Goal: Task Accomplishment & Management: Manage account settings

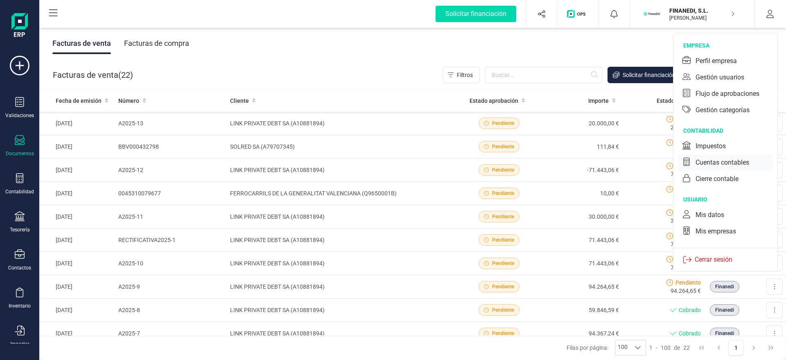
click at [742, 162] on div "Cuentas contables" at bounding box center [722, 163] width 54 height 10
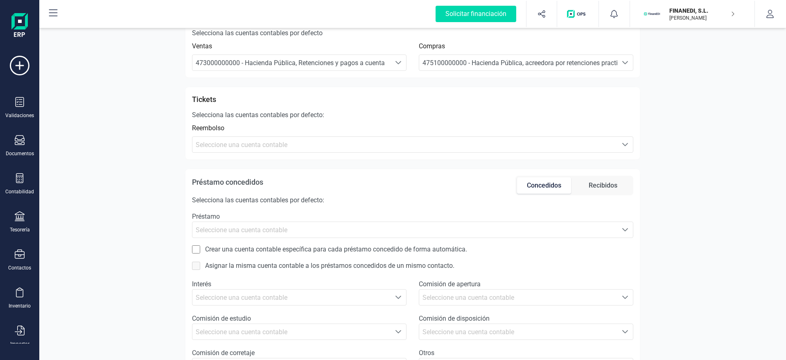
scroll to position [374, 0]
drag, startPoint x: 191, startPoint y: 97, endPoint x: 205, endPoint y: 106, distance: 16.9
click at [206, 106] on div "Tickets Selecciona las cuentas contables por defecto: Reembolso Seleccione una …" at bounding box center [412, 124] width 454 height 72
click at [210, 110] on p "Selecciona las cuentas contables por defecto:" at bounding box center [412, 115] width 441 height 10
drag, startPoint x: 189, startPoint y: 97, endPoint x: 229, endPoint y: 133, distance: 53.0
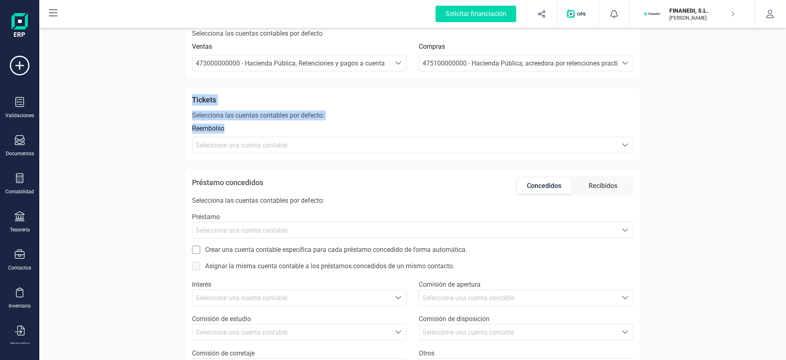
click at [229, 133] on div "Tickets Selecciona las cuentas contables por defecto: Reembolso Seleccione una …" at bounding box center [412, 124] width 454 height 72
click at [229, 133] on div "Reembolso Seleccione una cuenta Seleccione una cuenta contable" at bounding box center [412, 138] width 441 height 29
click at [206, 151] on span "Seleccione una cuenta contable" at bounding box center [404, 145] width 425 height 16
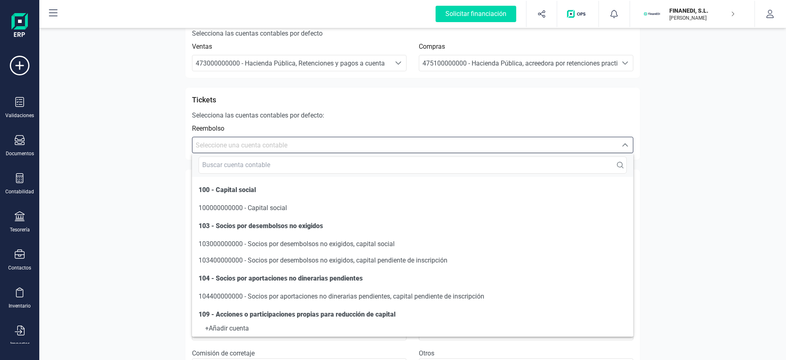
click at [237, 124] on span "Reembolso" at bounding box center [412, 129] width 441 height 10
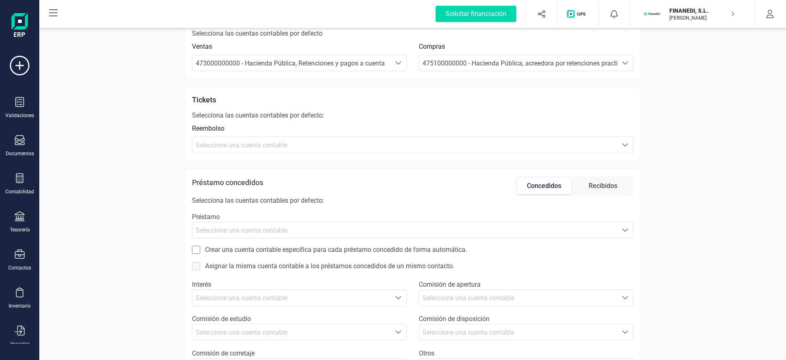
click at [561, 151] on span "Seleccione una cuenta contable" at bounding box center [404, 145] width 425 height 16
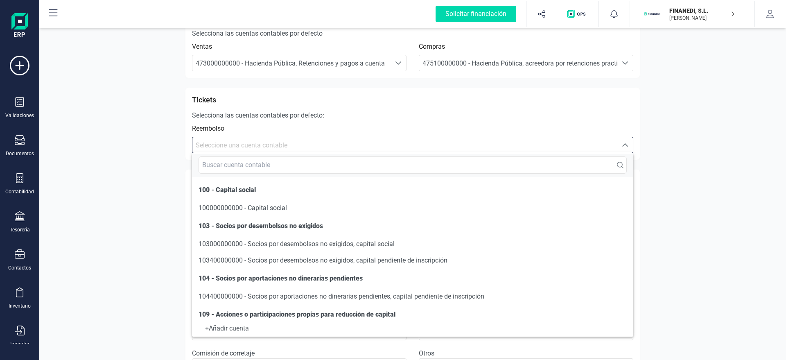
click at [283, 117] on p "Selecciona las cuentas contables por defecto:" at bounding box center [412, 115] width 441 height 10
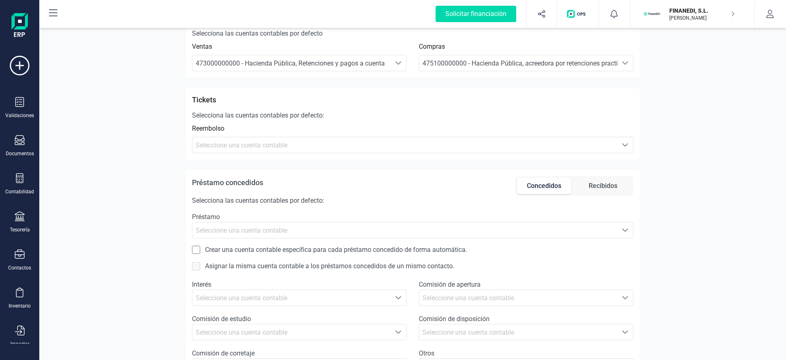
click at [262, 145] on span "Seleccione una cuenta contable" at bounding box center [242, 145] width 92 height 8
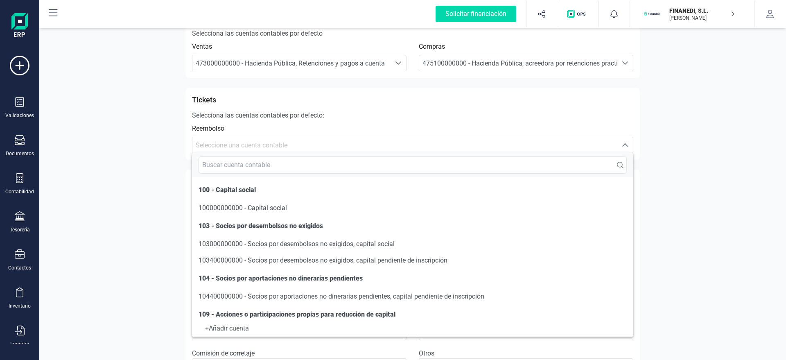
scroll to position [108, 0]
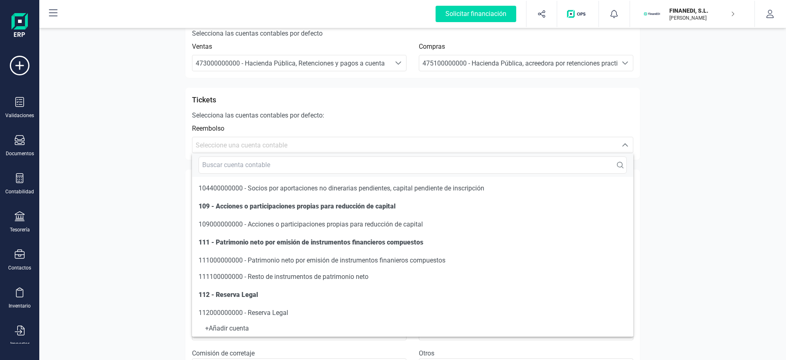
click at [228, 98] on div "Tickets" at bounding box center [412, 100] width 441 height 13
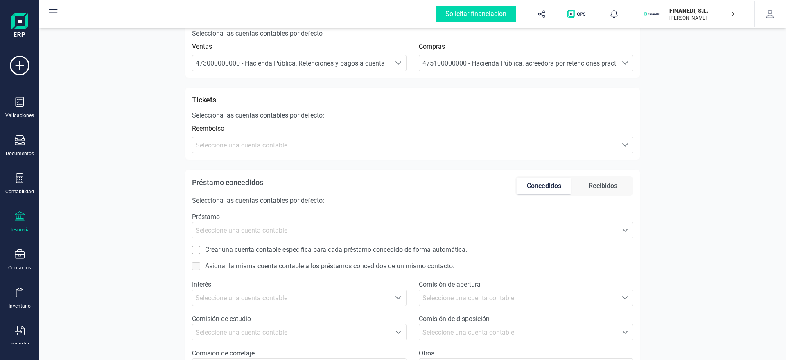
click at [16, 222] on div at bounding box center [20, 217] width 10 height 12
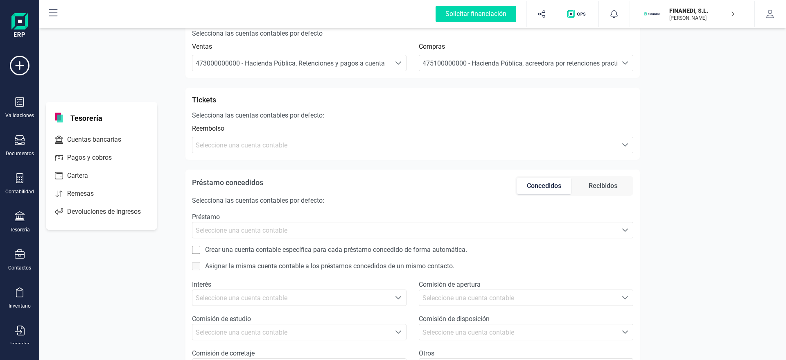
click at [683, 16] on p "[PERSON_NAME]" at bounding box center [701, 18] width 65 height 7
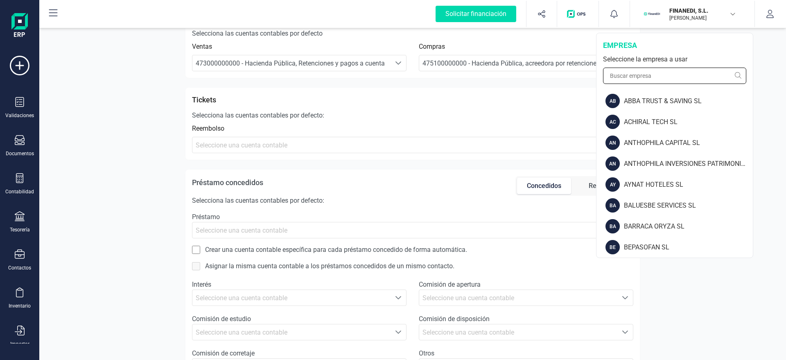
click at [647, 76] on input "text" at bounding box center [674, 76] width 143 height 16
click at [691, 77] on input "text" at bounding box center [674, 76] width 143 height 16
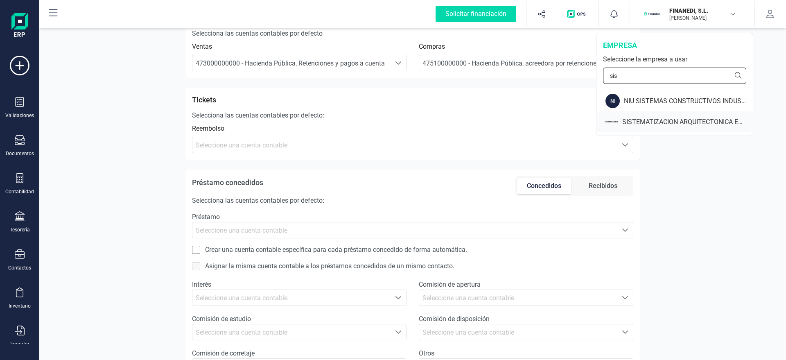
type input "sis"
click at [646, 119] on div "SISTEMATIZACION ARQUITECTONICA EN REFORMAS SL" at bounding box center [687, 122] width 131 height 10
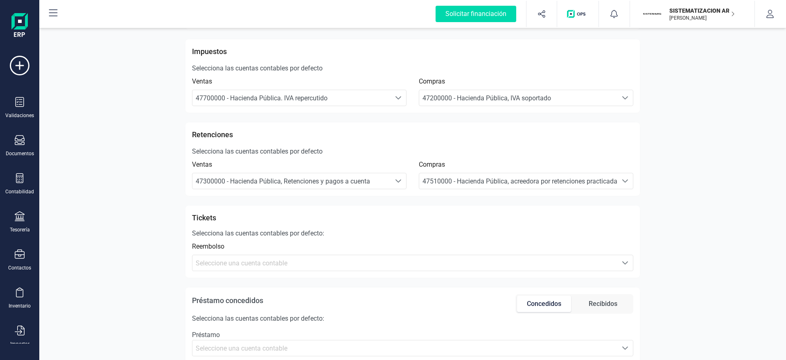
scroll to position [255, 0]
click at [685, 12] on p "SISTEMATIZACION ARQUITECTONICA EN REFORMAS SL" at bounding box center [701, 11] width 65 height 8
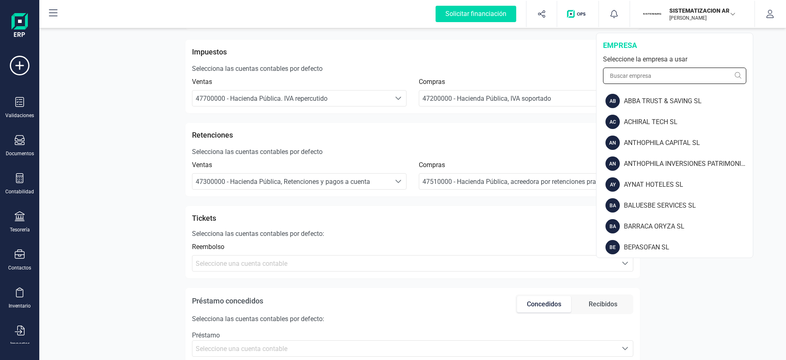
click at [647, 70] on input "text" at bounding box center [674, 76] width 143 height 16
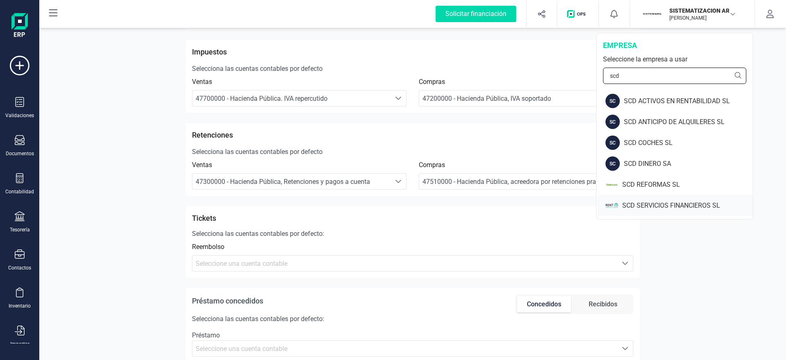
type input "scd"
click at [632, 203] on div "SCD SERVICIOS FINANCIEROS SL" at bounding box center [687, 206] width 131 height 10
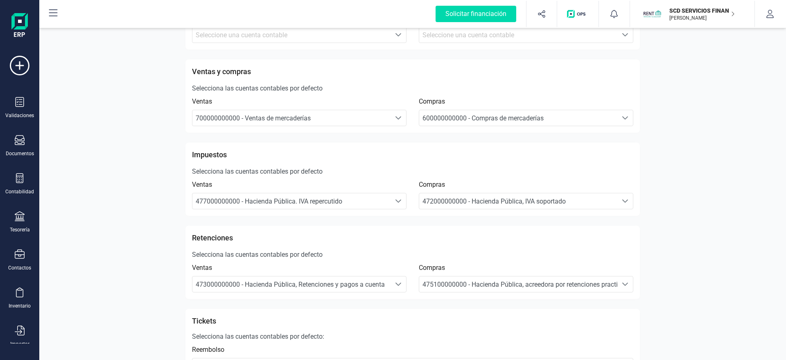
scroll to position [234, 0]
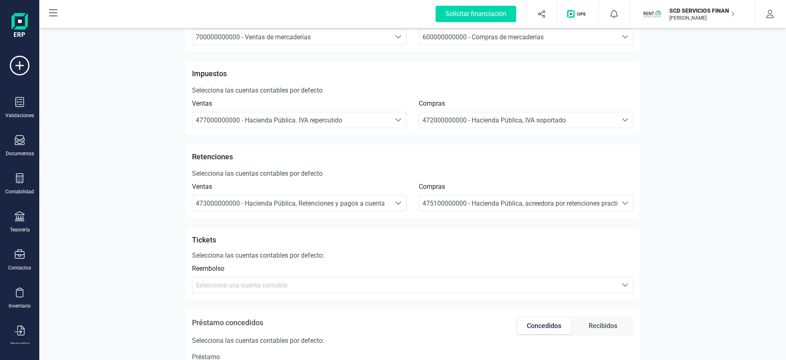
click at [703, 20] on p "[PERSON_NAME]" at bounding box center [701, 18] width 65 height 7
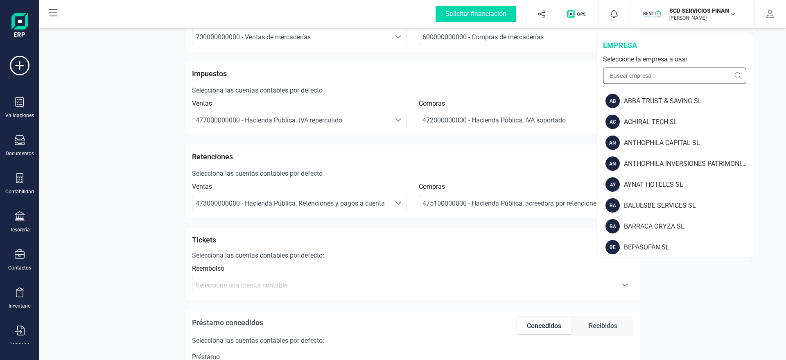
click at [666, 69] on input "text" at bounding box center [674, 76] width 143 height 16
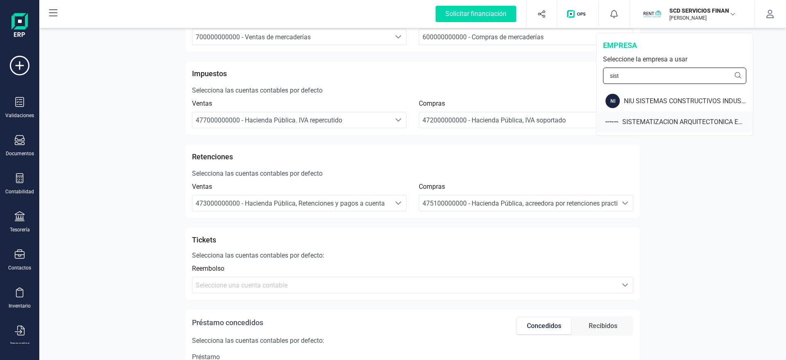
type input "sist"
click at [651, 120] on div "SISTEMATIZACION ARQUITECTONICA EN REFORMAS SL" at bounding box center [687, 122] width 131 height 10
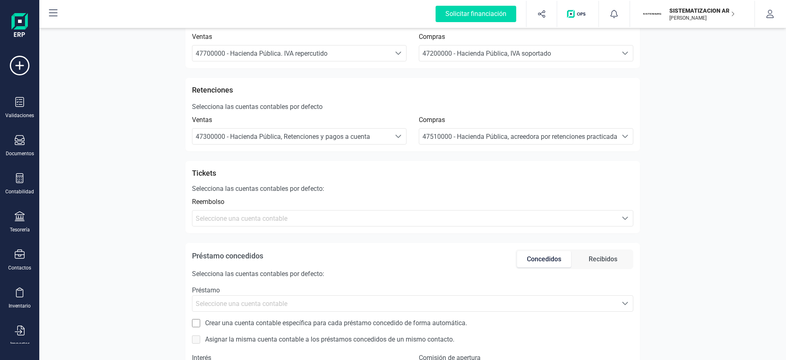
scroll to position [301, 0]
click at [20, 222] on div at bounding box center [20, 217] width 10 height 12
click at [685, 17] on p "[PERSON_NAME]" at bounding box center [701, 18] width 65 height 7
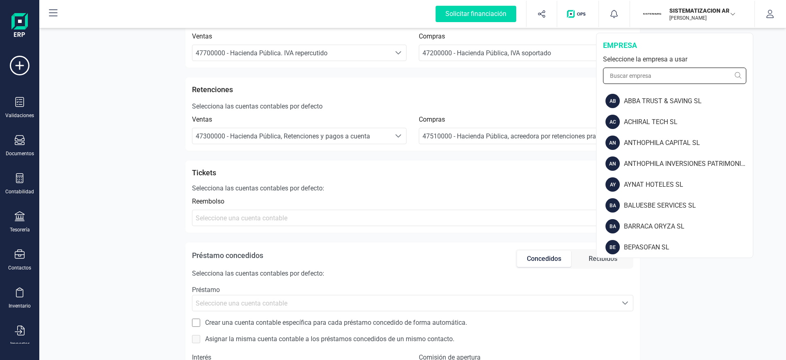
click at [645, 69] on input "text" at bounding box center [674, 76] width 143 height 16
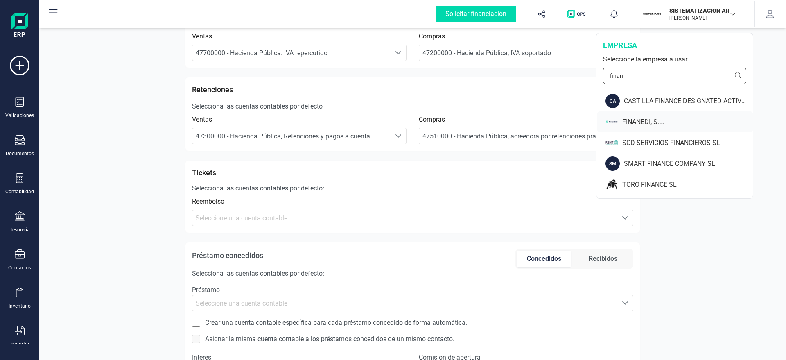
type input "finan"
click at [635, 117] on div "FINANEDI, S.L." at bounding box center [687, 122] width 131 height 10
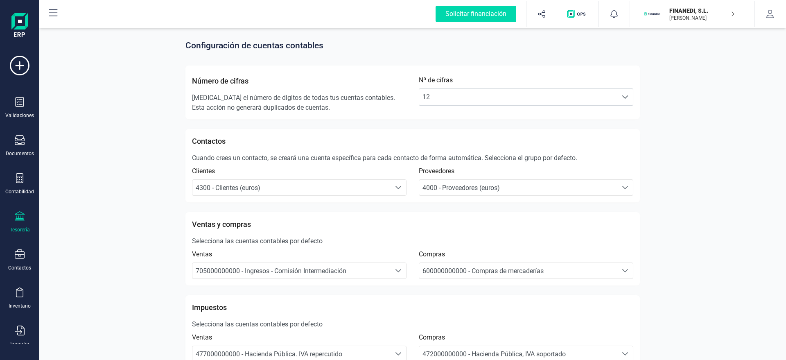
click at [27, 219] on div "Tesorería" at bounding box center [19, 222] width 33 height 22
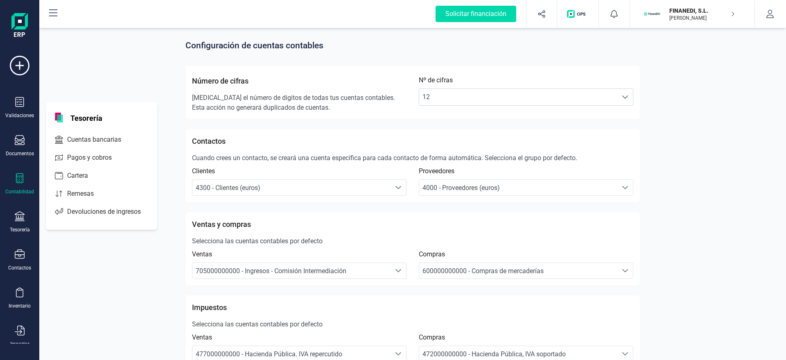
click at [25, 179] on div "Contabilidad" at bounding box center [19, 184] width 33 height 22
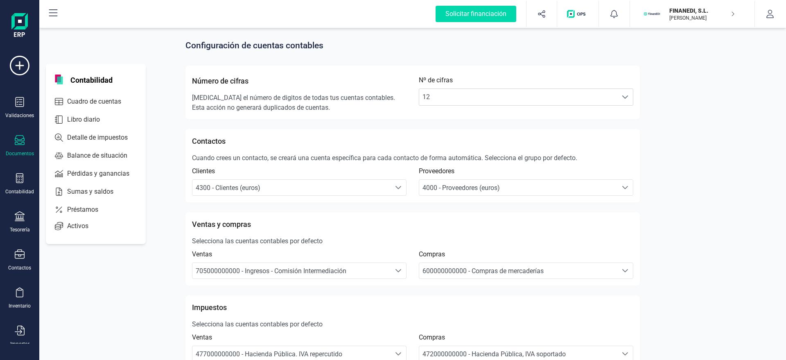
click at [23, 144] on icon at bounding box center [20, 140] width 10 height 10
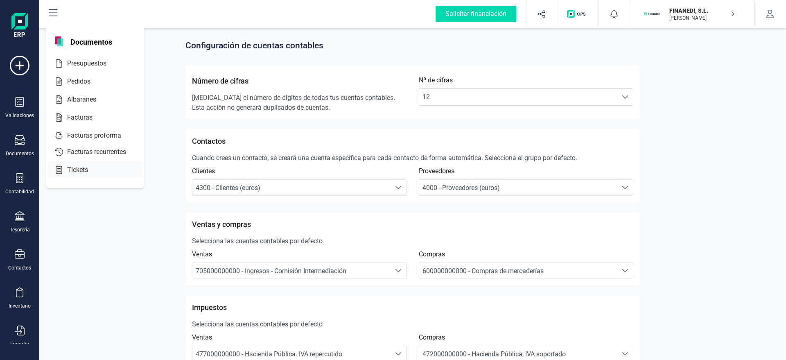
click at [72, 165] on span "Tickets" at bounding box center [83, 170] width 39 height 10
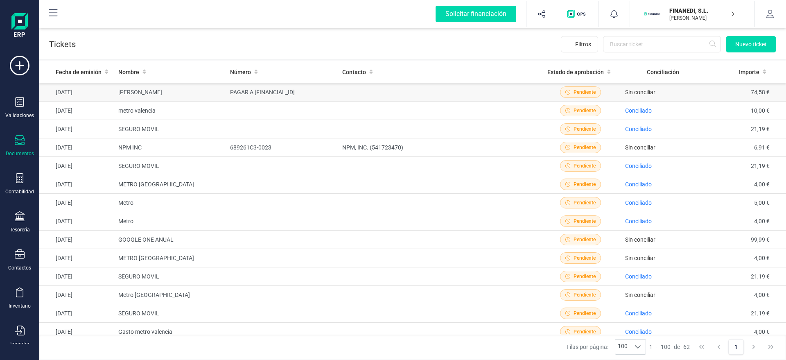
click at [361, 99] on td at bounding box center [439, 92] width 201 height 18
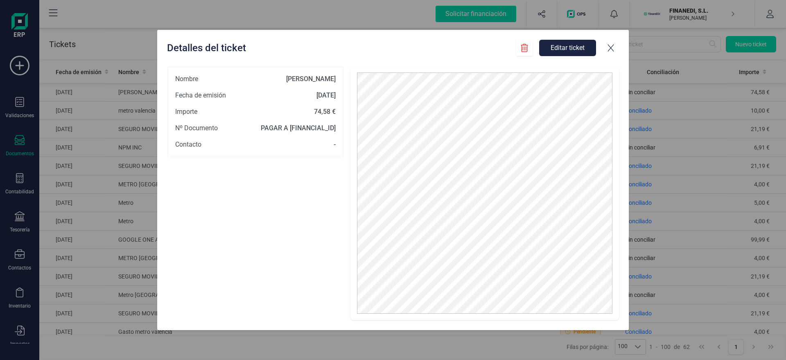
click at [611, 50] on icon at bounding box center [610, 48] width 8 height 8
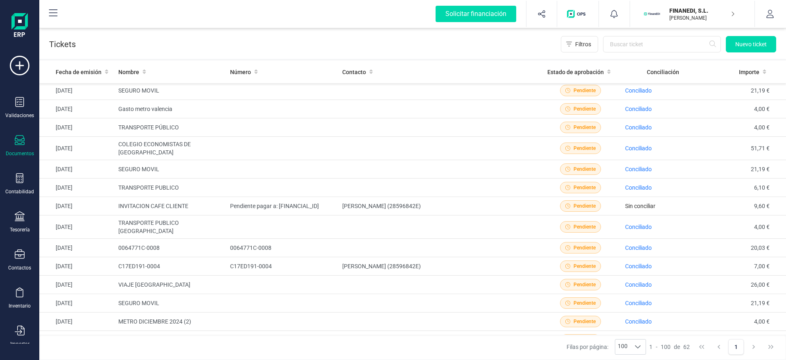
scroll to position [222, 0]
click at [304, 211] on td "Pendiente pagar a: [FINANCIAL_ID]" at bounding box center [283, 206] width 112 height 18
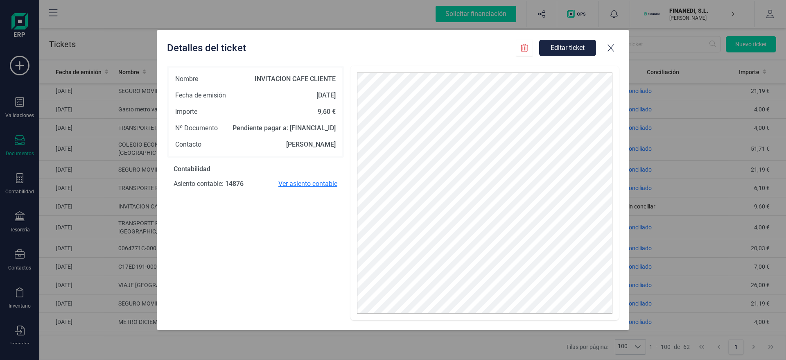
click at [302, 189] on span "Ver asiento contable" at bounding box center [307, 184] width 59 height 10
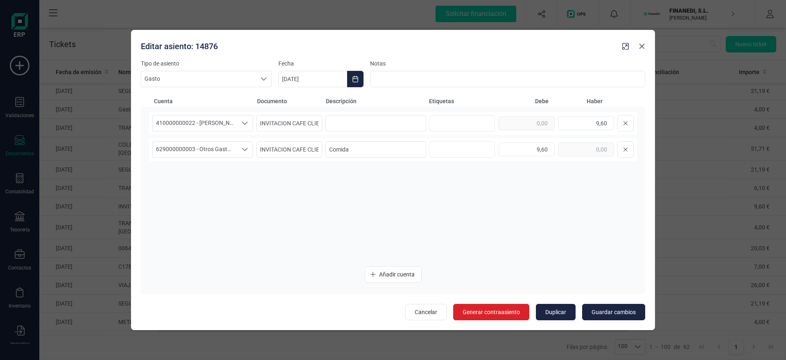
click at [640, 46] on icon "Close" at bounding box center [641, 46] width 7 height 7
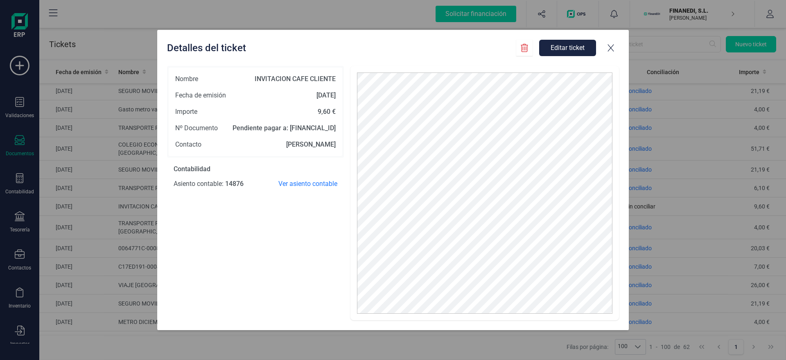
click at [611, 49] on icon at bounding box center [611, 48] width 6 height 7
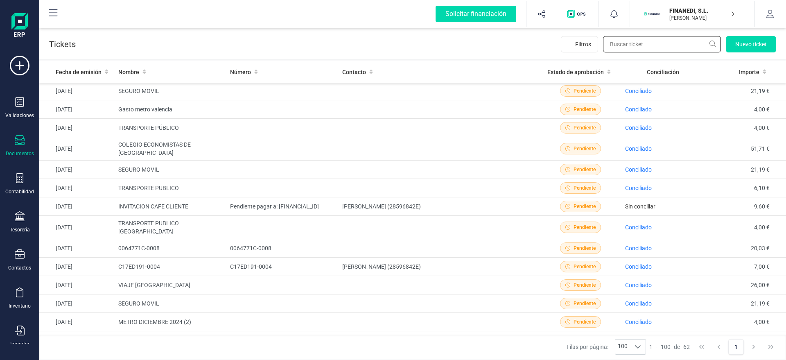
click at [642, 41] on input "text" at bounding box center [662, 44] width 118 height 16
click at [770, 16] on icon "button" at bounding box center [770, 14] width 8 height 8
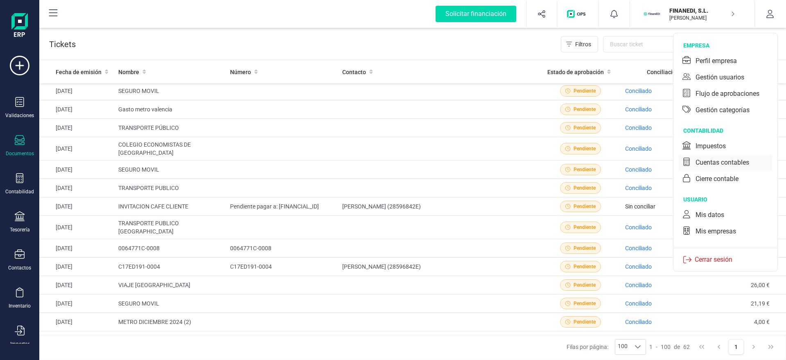
click at [715, 163] on div "Cuentas contables" at bounding box center [722, 163] width 54 height 10
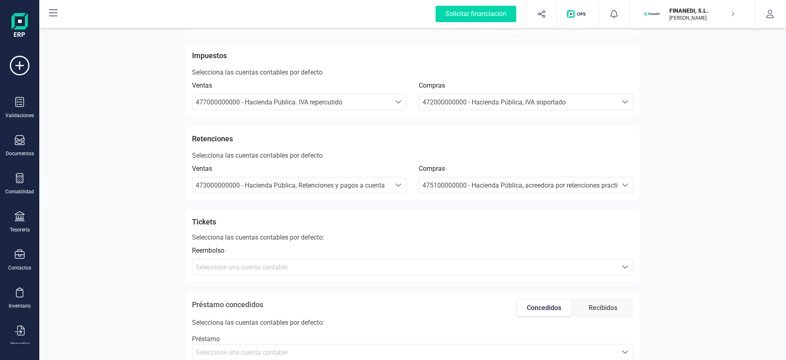
scroll to position [268, 0]
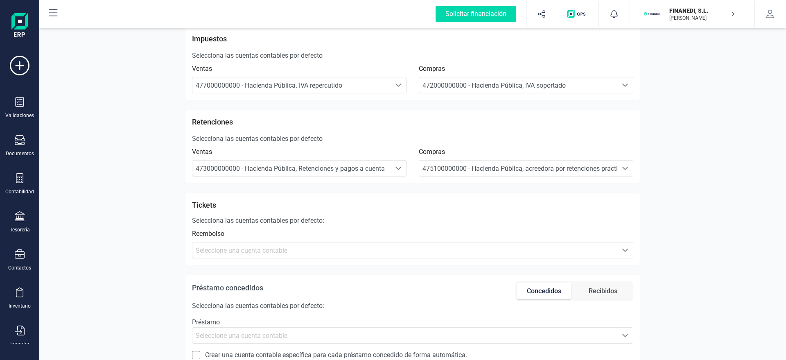
click at [272, 250] on span "Seleccione una cuenta contable" at bounding box center [242, 250] width 92 height 8
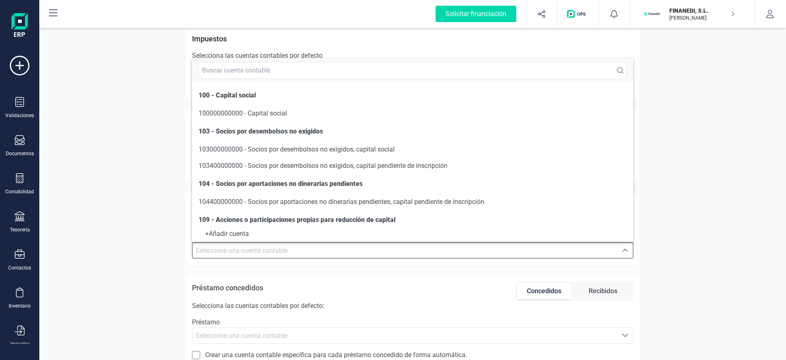
click at [140, 232] on div "Configuración de cuentas contables Número de cifras [MEDICAL_DATA] el número de…" at bounding box center [412, 144] width 746 height 772
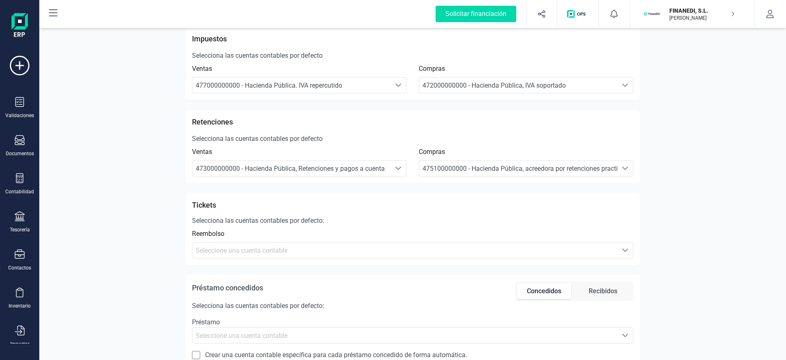
click at [697, 18] on p "[PERSON_NAME]" at bounding box center [701, 18] width 65 height 7
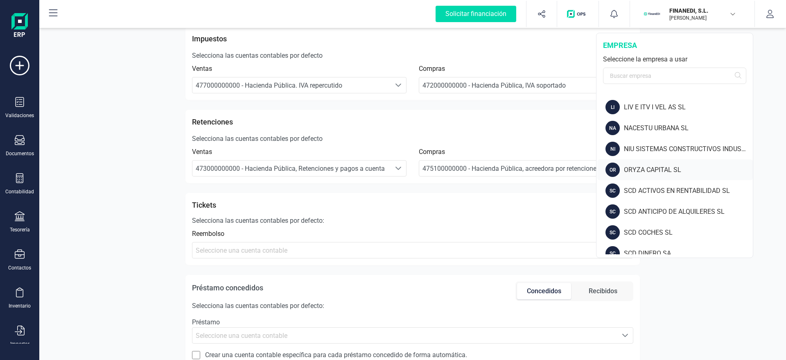
scroll to position [751, 0]
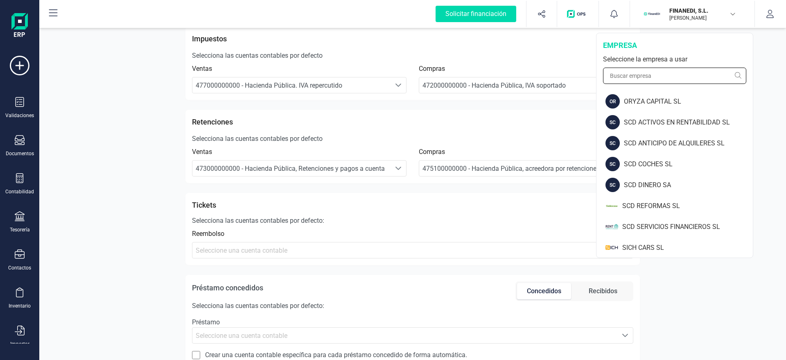
click at [633, 75] on input "text" at bounding box center [674, 76] width 143 height 16
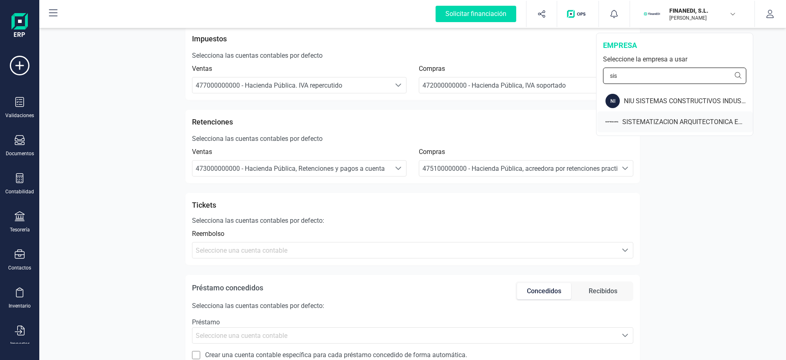
type input "sis"
click at [664, 125] on div "SISTEMATIZACION ARQUITECTONICA EN REFORMAS SL" at bounding box center [687, 122] width 131 height 10
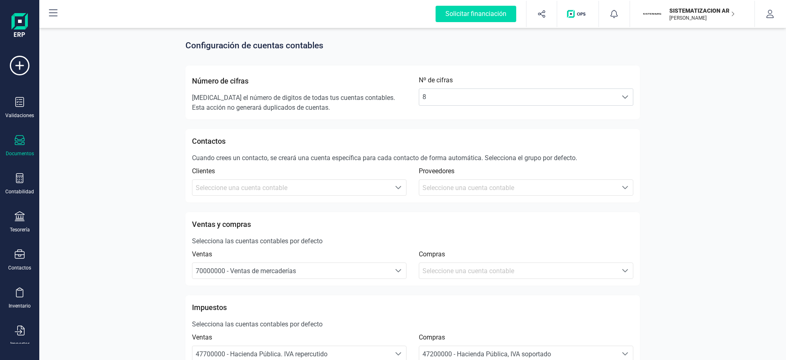
click at [21, 136] on icon at bounding box center [20, 140] width 10 height 10
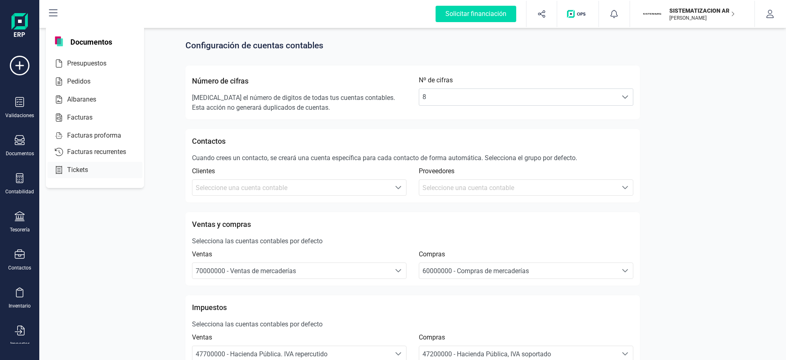
click at [70, 168] on span "Tickets" at bounding box center [83, 170] width 39 height 10
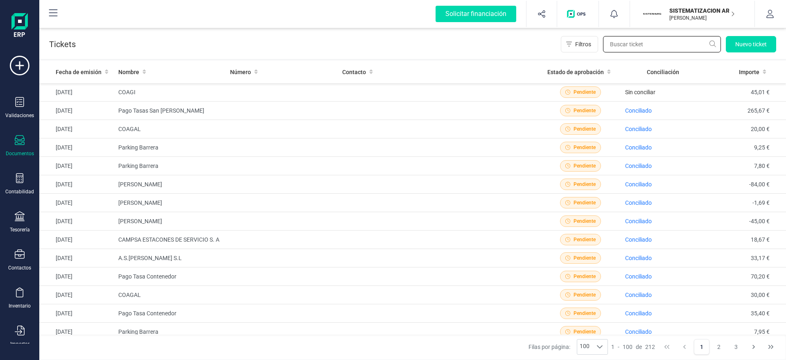
click at [647, 43] on input "text" at bounding box center [662, 44] width 118 height 16
click at [509, 40] on div "Tickets ( 212 ) Filtros Nuevo ticket" at bounding box center [412, 42] width 746 height 33
click at [638, 40] on input "text" at bounding box center [662, 44] width 118 height 16
click at [22, 194] on div "Contabilidad" at bounding box center [19, 191] width 29 height 7
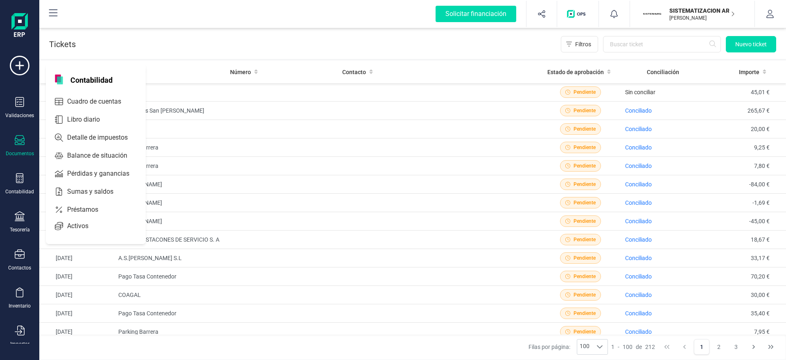
click at [227, 36] on div "Tickets ( 212 ) Filtros Nuevo ticket" at bounding box center [412, 42] width 746 height 33
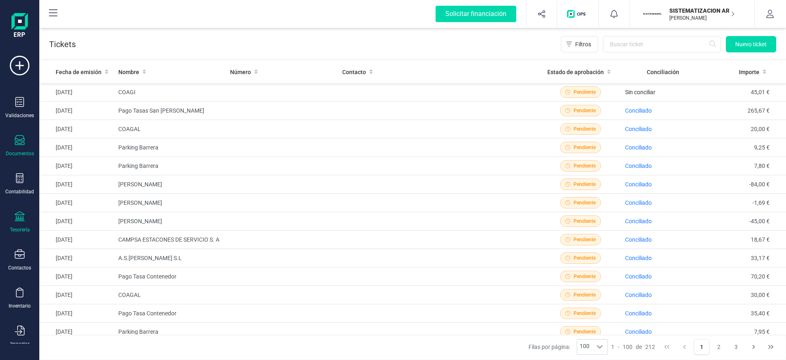
click at [16, 220] on icon at bounding box center [20, 216] width 10 height 10
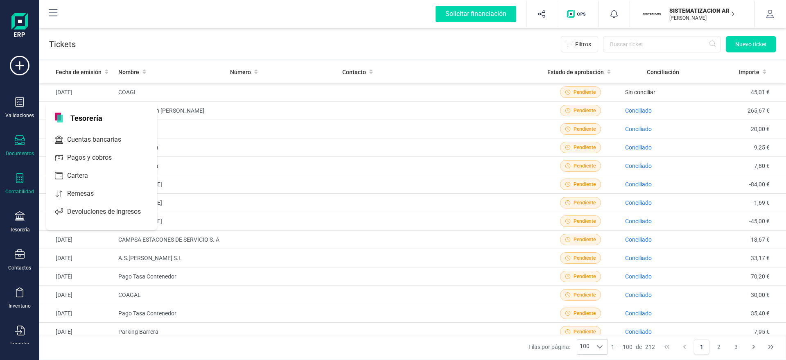
click at [25, 190] on div "Contabilidad" at bounding box center [19, 191] width 29 height 7
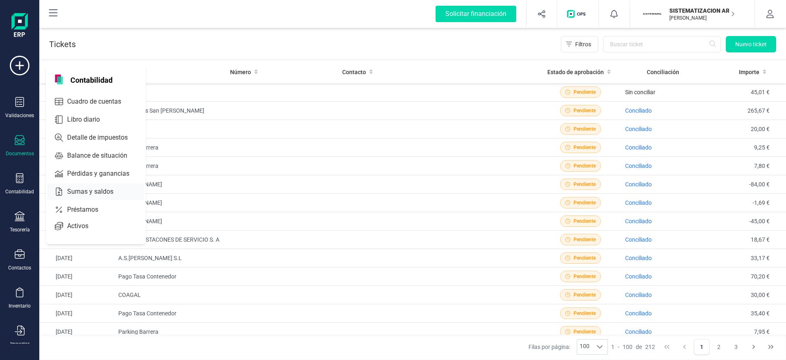
click at [82, 194] on span "Sumas y saldos" at bounding box center [96, 192] width 64 height 10
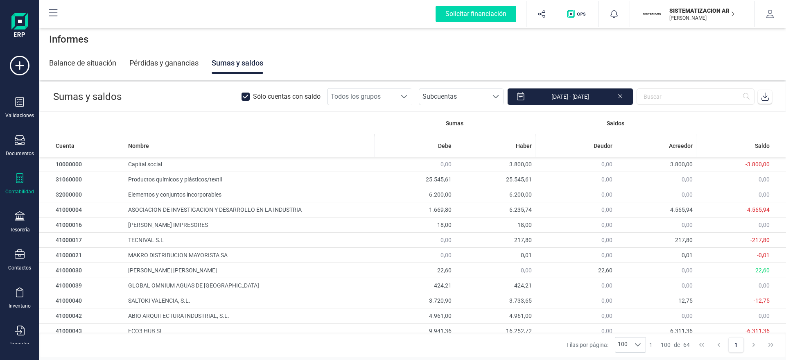
click at [304, 94] on span "Sólo cuentas con saldo" at bounding box center [287, 96] width 68 height 13
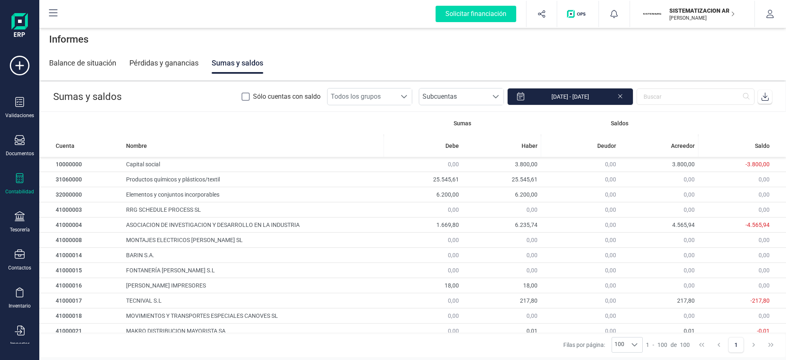
click at [96, 61] on div "Balance de situación" at bounding box center [82, 62] width 67 height 21
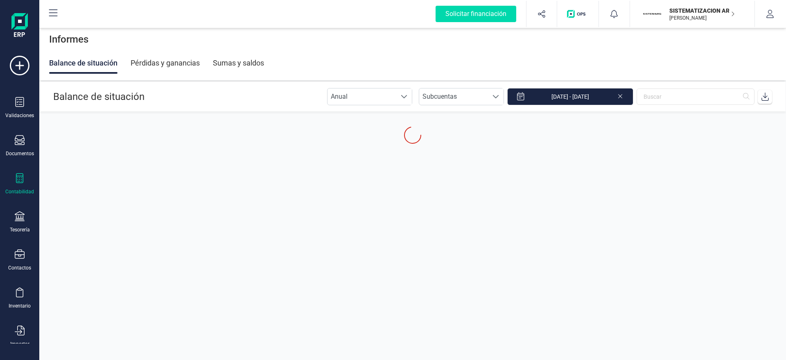
click at [164, 61] on div "Pérdidas y ganancias" at bounding box center [165, 62] width 69 height 21
click at [240, 58] on div "Sumas y saldos" at bounding box center [237, 62] width 51 height 21
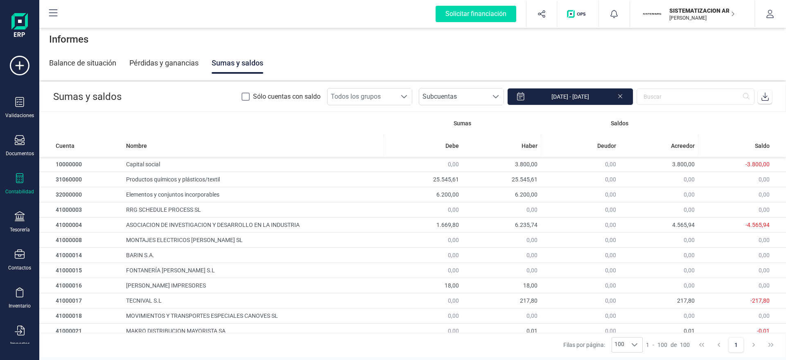
click at [248, 95] on icon at bounding box center [245, 96] width 5 height 3
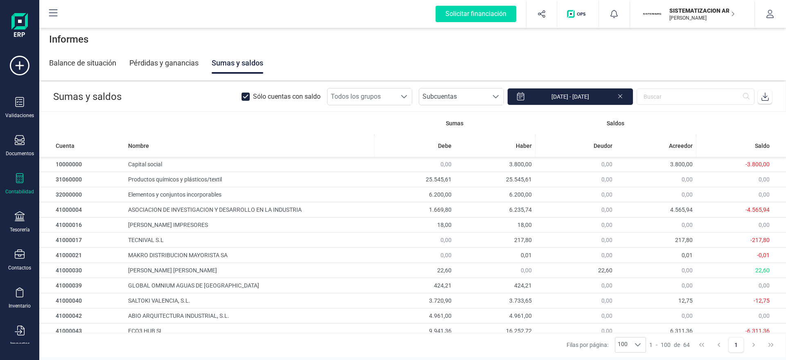
click at [311, 82] on header "Sumas y saldos Sólo cuentas con saldo Todos los grupos Todos los grupos Subcuen…" at bounding box center [413, 96] width 746 height 29
click at [16, 145] on div at bounding box center [20, 141] width 10 height 12
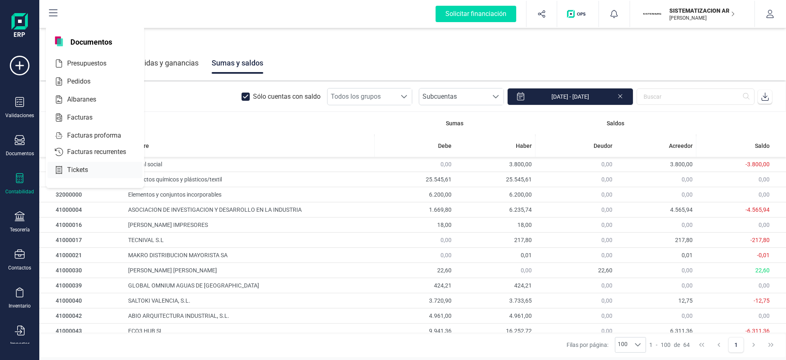
click at [93, 170] on div at bounding box center [92, 169] width 3 height 3
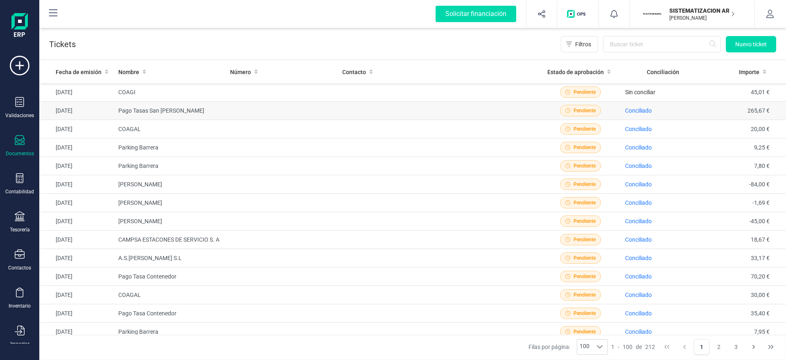
click at [518, 103] on td at bounding box center [439, 110] width 201 height 18
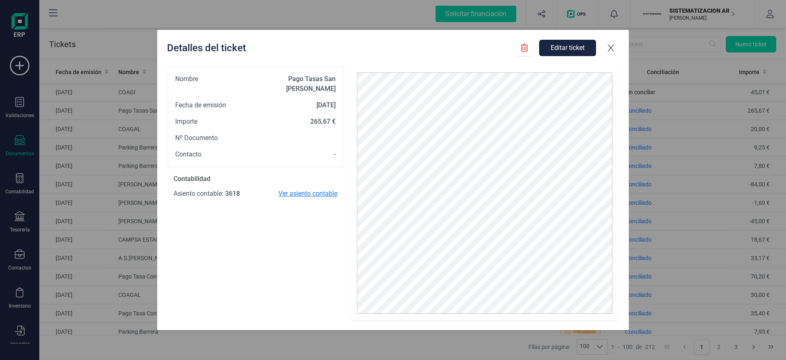
click at [310, 189] on span "Ver asiento contable" at bounding box center [307, 194] width 59 height 10
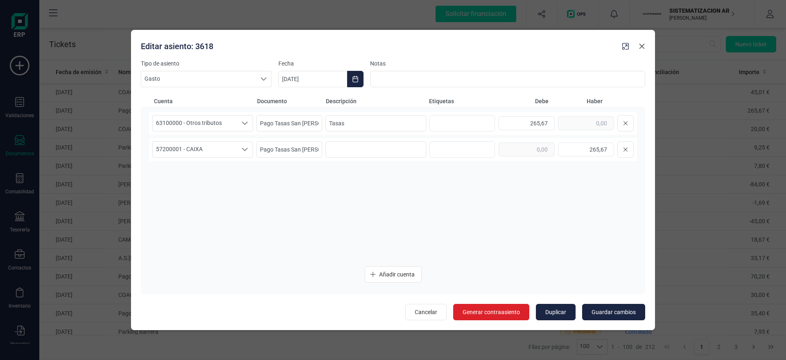
click at [642, 46] on icon "Close" at bounding box center [641, 46] width 5 height 5
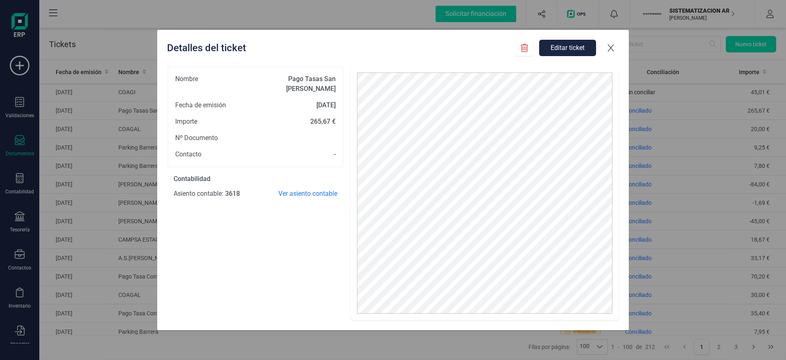
click at [610, 49] on icon at bounding box center [611, 48] width 6 height 7
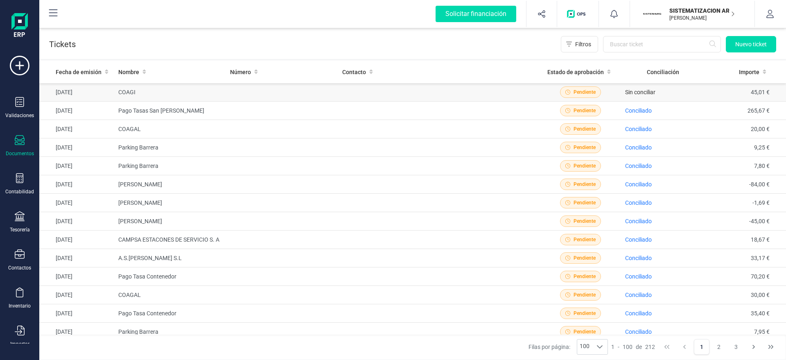
click at [355, 97] on td at bounding box center [439, 92] width 201 height 18
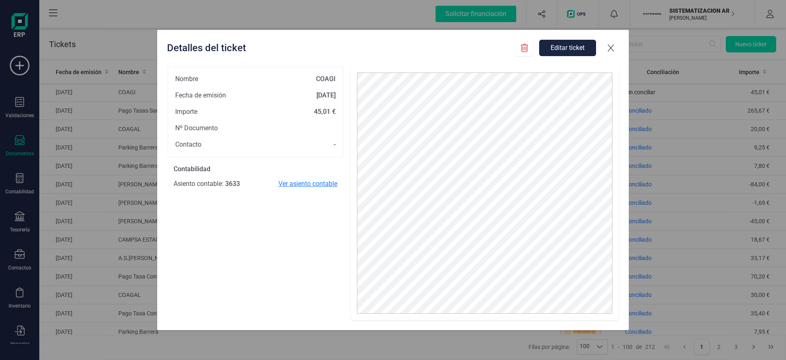
click at [308, 185] on span "Ver asiento contable" at bounding box center [307, 184] width 59 height 10
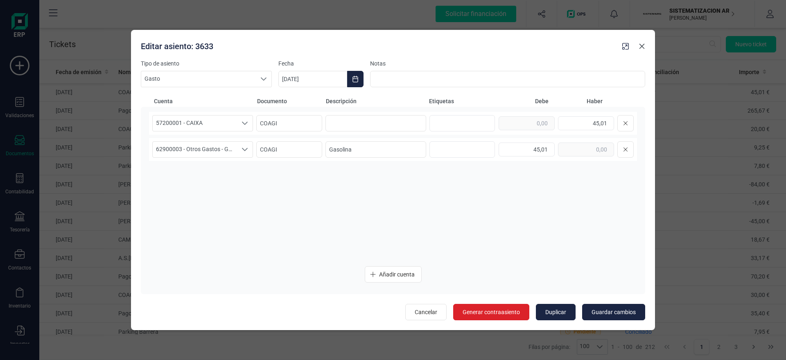
click at [642, 46] on icon "Close" at bounding box center [641, 46] width 5 height 5
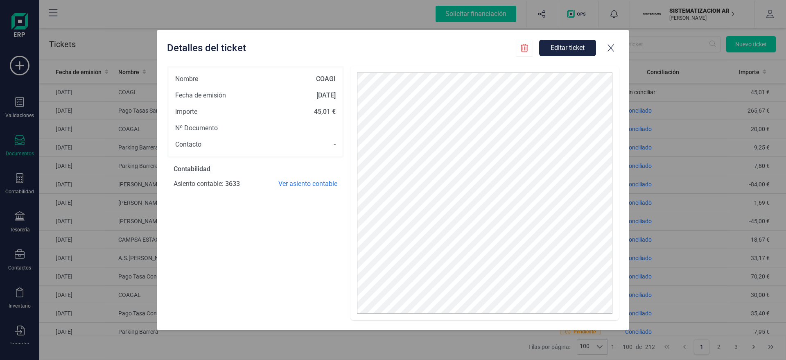
click at [613, 46] on icon at bounding box center [610, 48] width 8 height 8
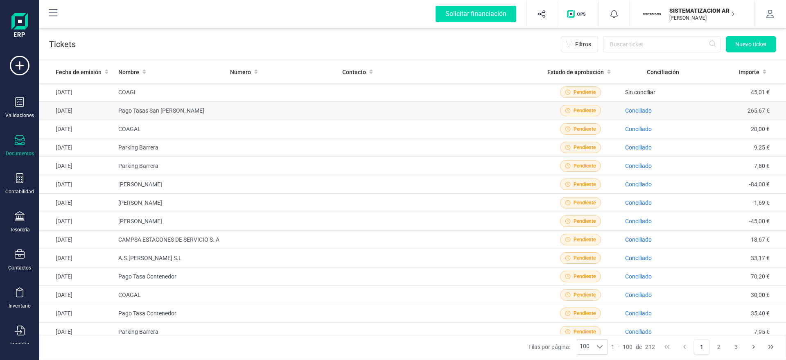
click at [449, 112] on td at bounding box center [439, 110] width 201 height 18
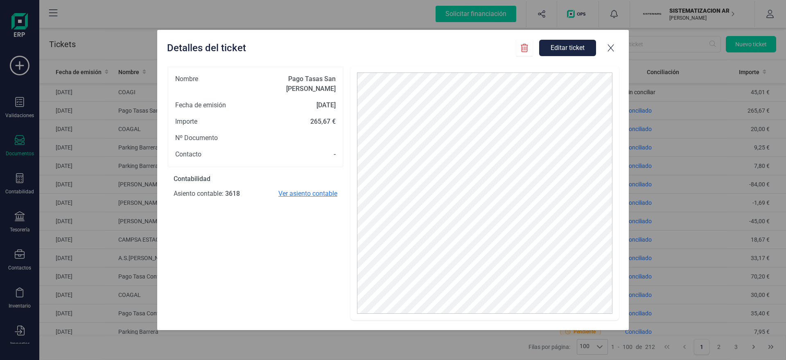
click at [290, 189] on span "Ver asiento contable" at bounding box center [307, 194] width 59 height 10
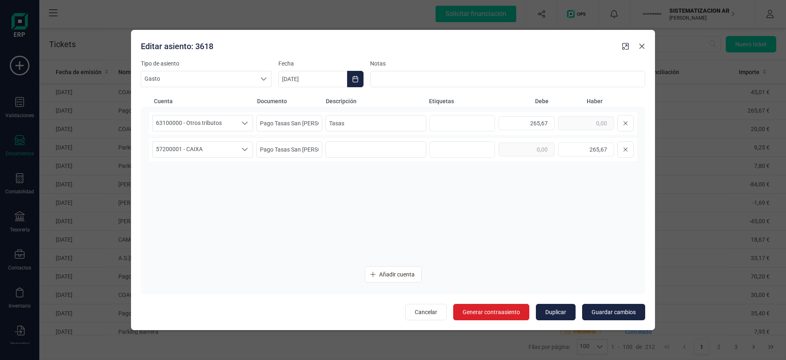
click at [639, 46] on icon "Close" at bounding box center [641, 46] width 7 height 7
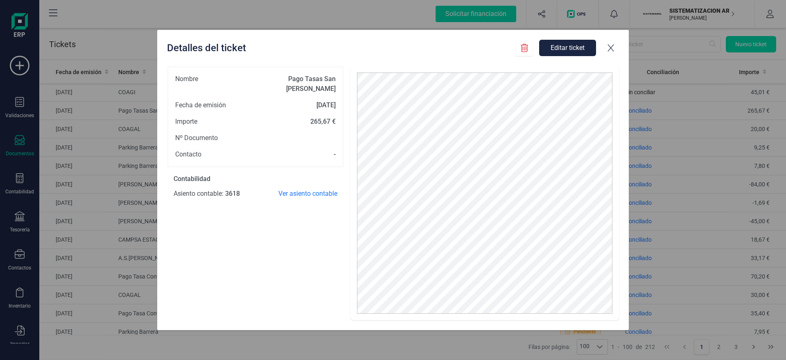
click at [608, 47] on icon at bounding box center [610, 48] width 8 height 8
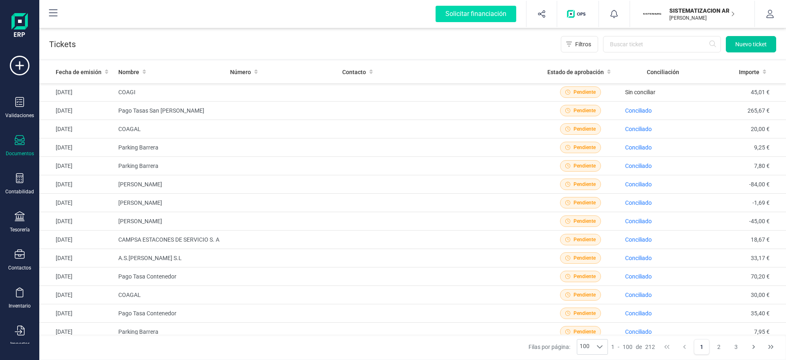
click at [765, 43] on span "Nuevo ticket" at bounding box center [751, 44] width 32 height 8
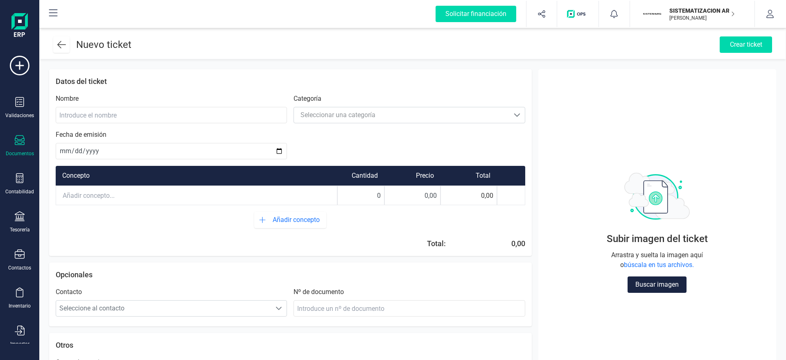
scroll to position [43, 0]
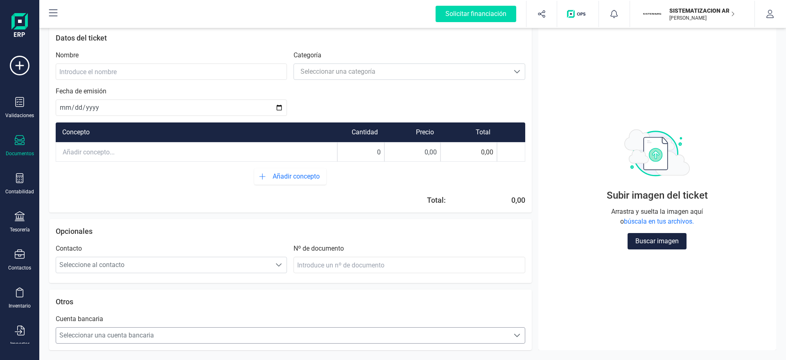
click at [174, 340] on span "Seleccionar una cuenta bancaria" at bounding box center [282, 335] width 453 height 16
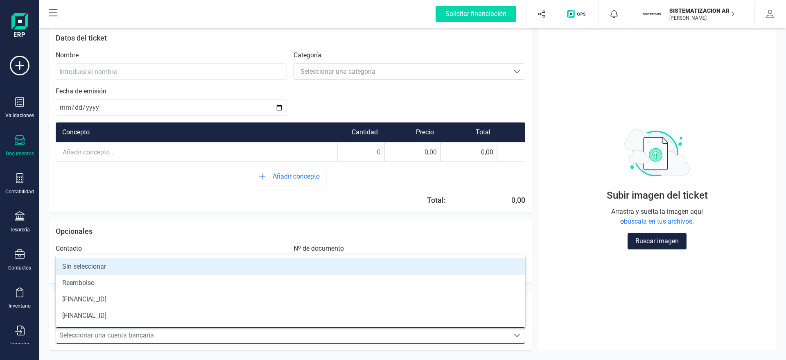
scroll to position [5, 36]
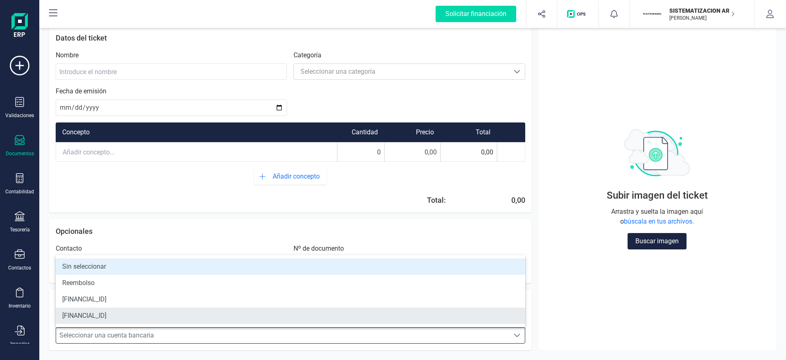
click at [140, 313] on li "[FINANCIAL_ID]" at bounding box center [290, 315] width 469 height 16
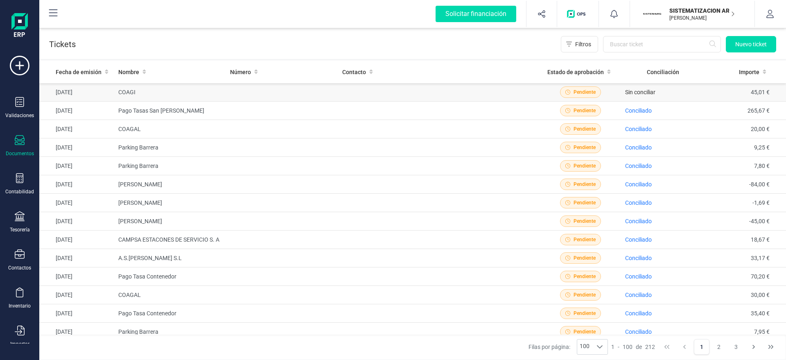
click at [509, 88] on td at bounding box center [439, 92] width 201 height 18
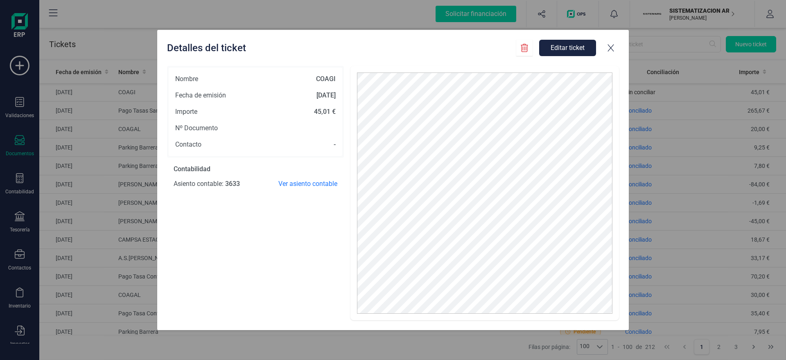
click at [306, 189] on div "Contabilidad Asiento contable : 3633 Ver asiento contable" at bounding box center [255, 177] width 177 height 38
click at [307, 186] on span "Ver asiento contable" at bounding box center [307, 184] width 59 height 10
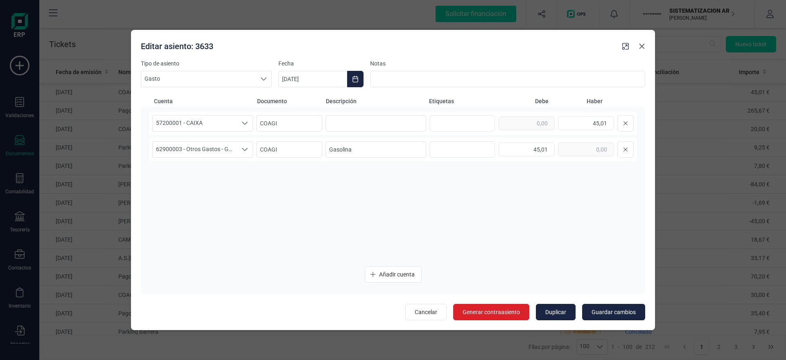
click at [640, 45] on icon "Close" at bounding box center [641, 46] width 5 height 5
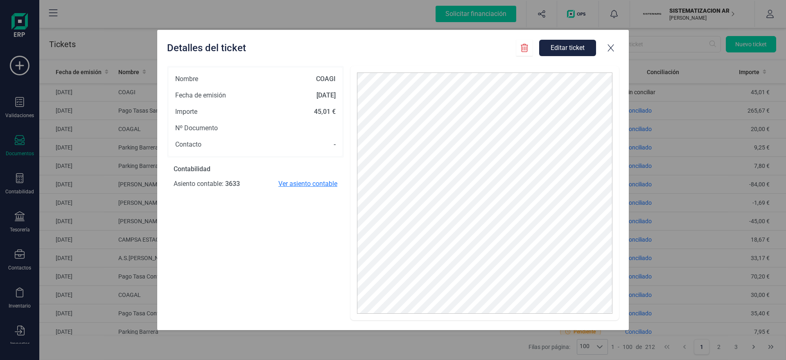
click at [294, 180] on span "Ver asiento contable" at bounding box center [307, 184] width 59 height 10
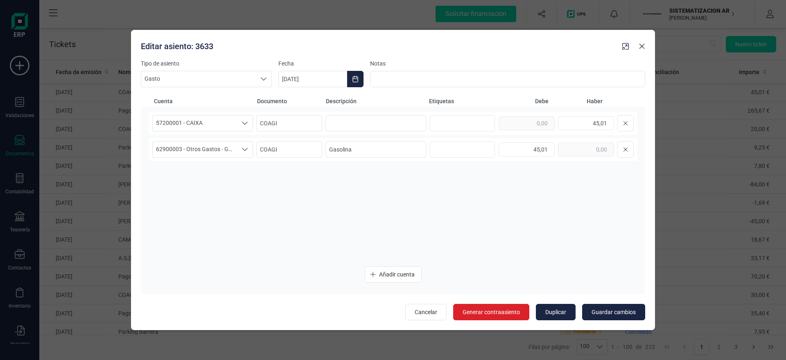
click at [642, 51] on button "Close" at bounding box center [641, 46] width 13 height 13
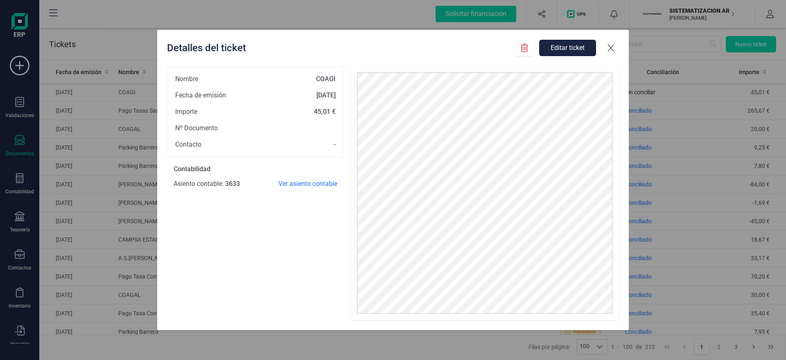
click at [552, 48] on button "Editar ticket" at bounding box center [567, 48] width 57 height 16
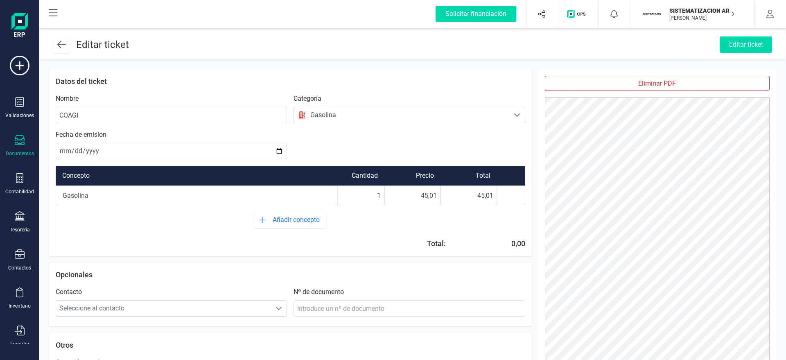
scroll to position [43, 0]
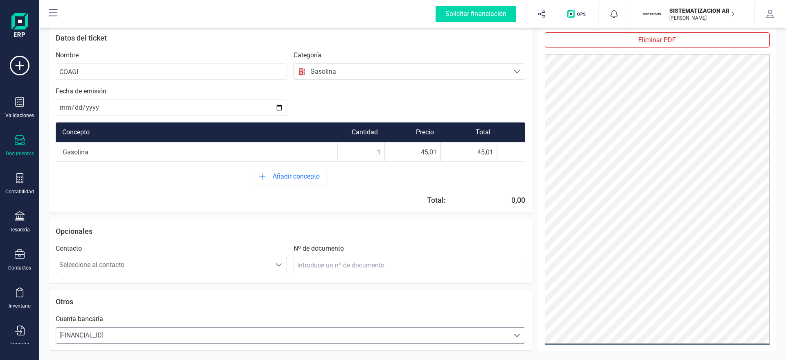
click at [156, 331] on span "[FINANCIAL_ID]" at bounding box center [282, 335] width 453 height 16
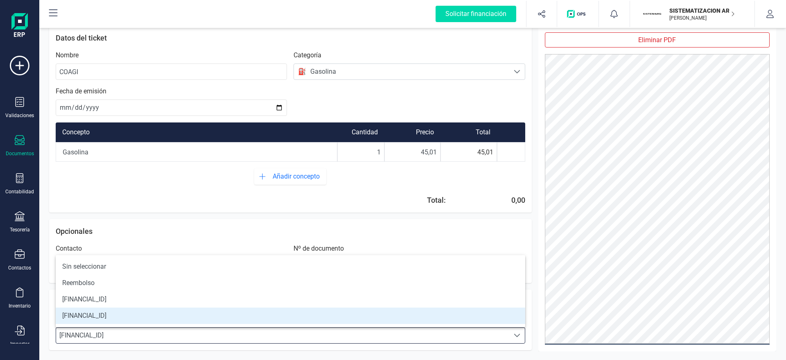
click at [222, 222] on div "Opcionales Contacto Seleccione al contacto Seleccione al contacto Nº de documen…" at bounding box center [290, 251] width 482 height 64
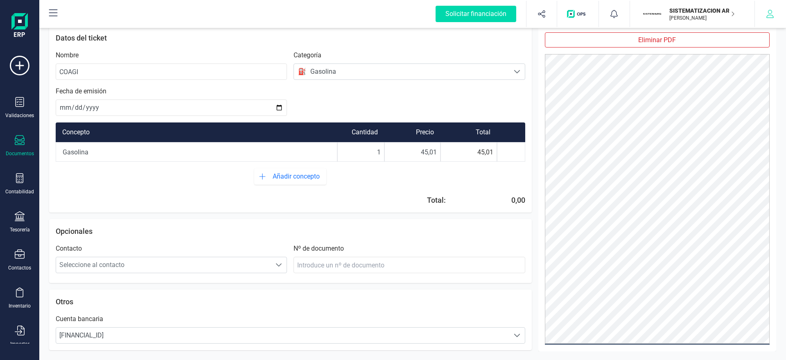
click at [768, 5] on button "button" at bounding box center [770, 14] width 31 height 26
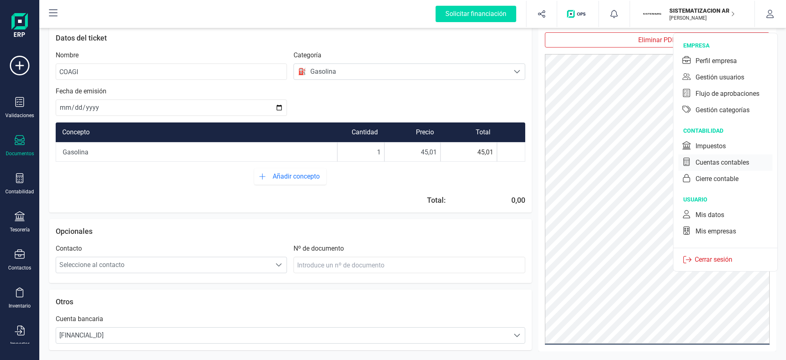
click at [737, 163] on div "Cuentas contables" at bounding box center [722, 163] width 54 height 10
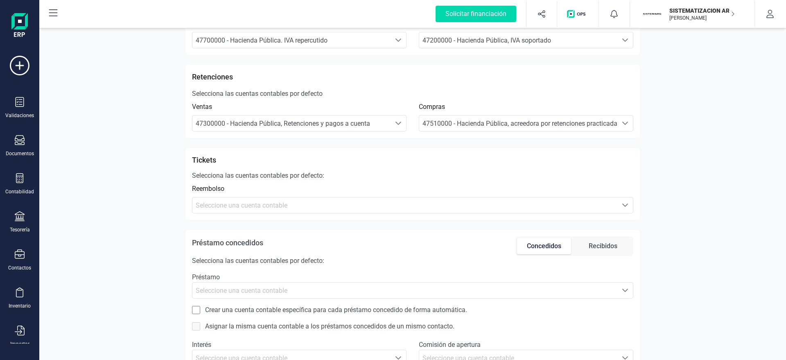
scroll to position [313, 0]
click at [683, 5] on div "SISTEMATIZACION ARQUITECTONICA EN REFORMAS SL [PERSON_NAME] DEVELOPER" at bounding box center [697, 14] width 63 height 18
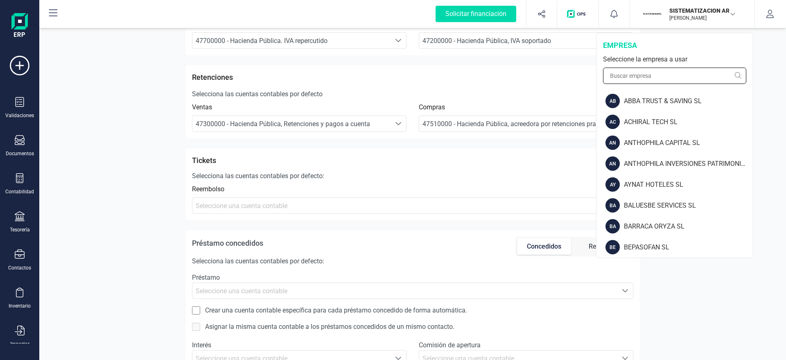
click at [641, 69] on input "text" at bounding box center [674, 76] width 143 height 16
click at [157, 160] on div "Configuración de cuentas contables Número de cifras [MEDICAL_DATA] el número de…" at bounding box center [412, 99] width 746 height 772
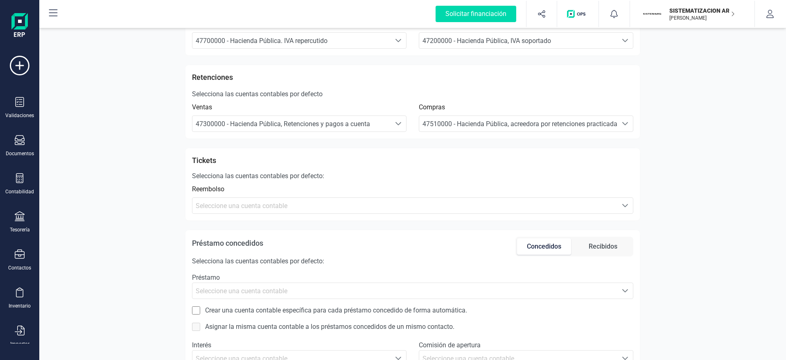
click at [97, 172] on div "Configuración de cuentas contables Número de cifras [MEDICAL_DATA] el número de…" at bounding box center [412, 99] width 746 height 772
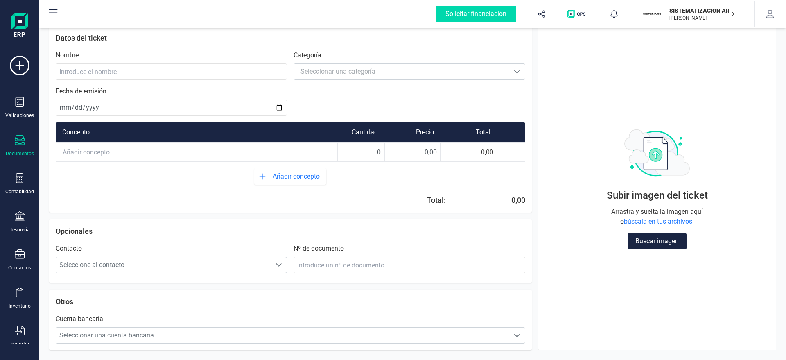
scroll to position [43, 0]
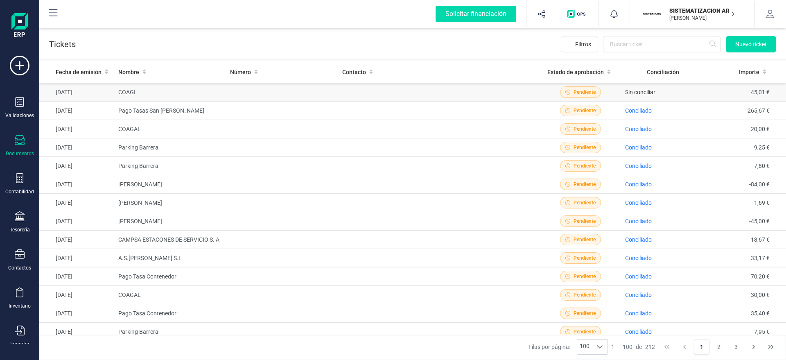
click at [432, 95] on td at bounding box center [439, 92] width 201 height 18
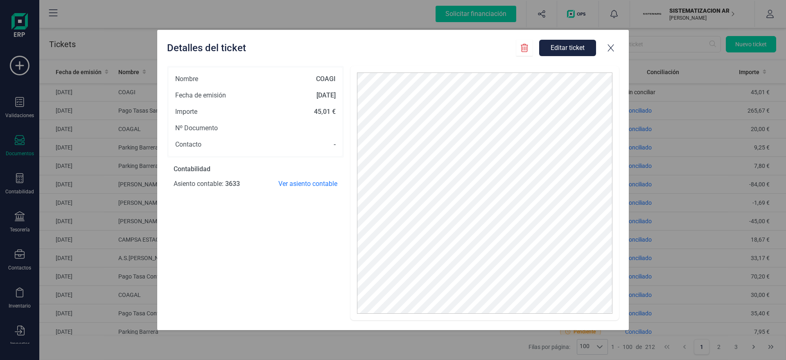
click at [566, 47] on button "Editar ticket" at bounding box center [567, 48] width 57 height 16
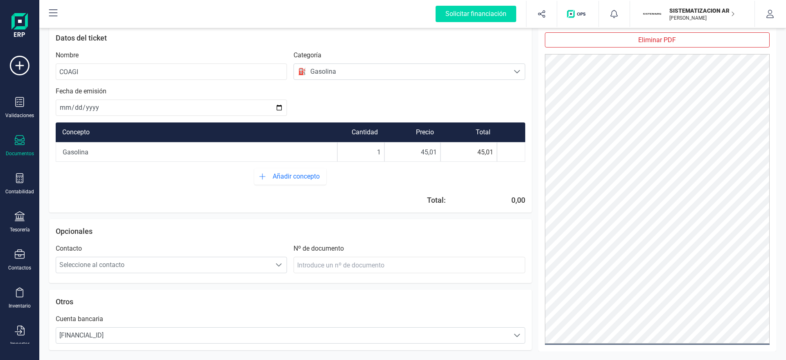
scroll to position [43, 0]
click at [21, 145] on div at bounding box center [20, 141] width 10 height 12
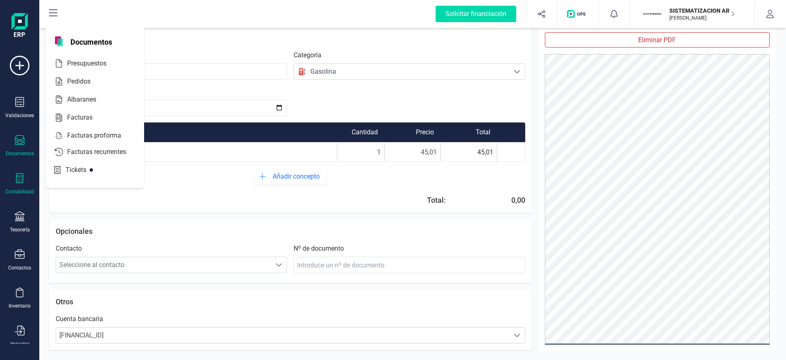
click at [20, 178] on icon at bounding box center [20, 178] width 10 height 10
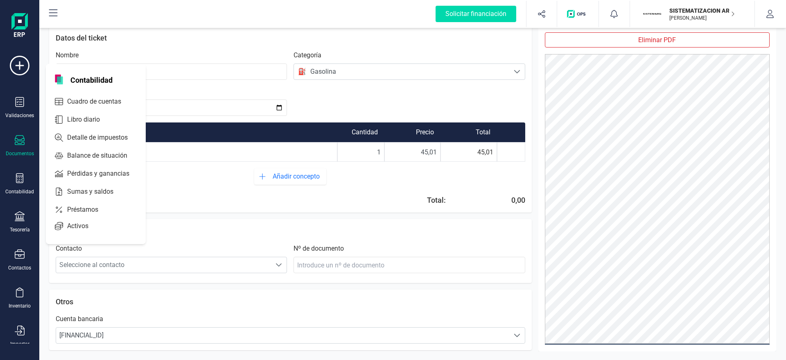
click at [15, 157] on div "Validaciones Documentos Documentos Presupuestos Pedidos Albaranes Facturas Fact…" at bounding box center [19, 224] width 33 height 336
click at [12, 214] on div "Tesorería" at bounding box center [19, 222] width 33 height 22
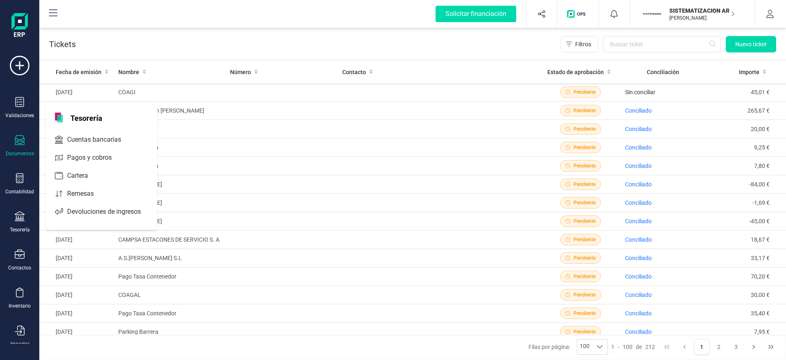
click at [455, 50] on div "Tickets ( 212 ) Filtros Nuevo ticket" at bounding box center [412, 42] width 746 height 33
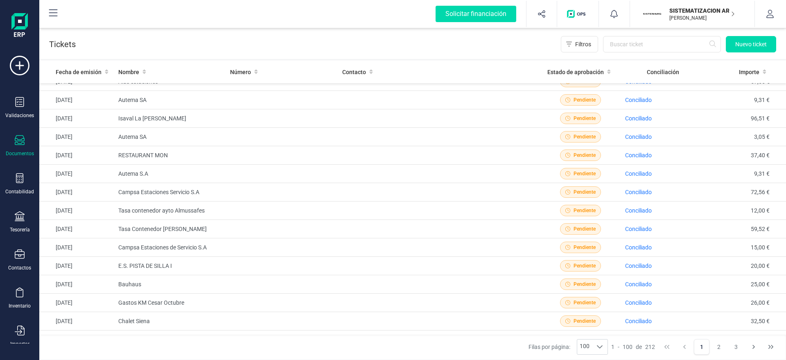
scroll to position [1590, 0]
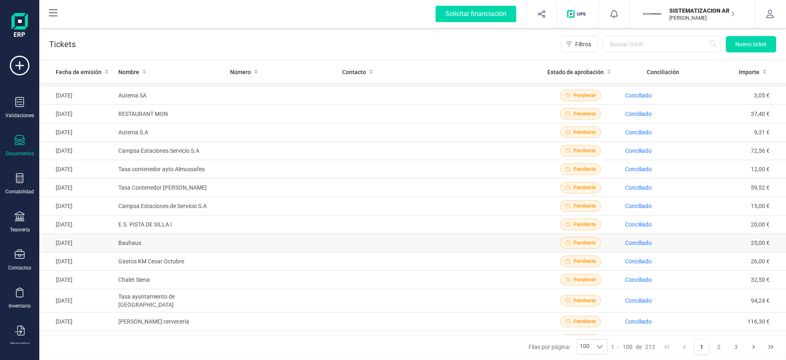
click at [185, 234] on td "Bauhaus" at bounding box center [171, 243] width 112 height 18
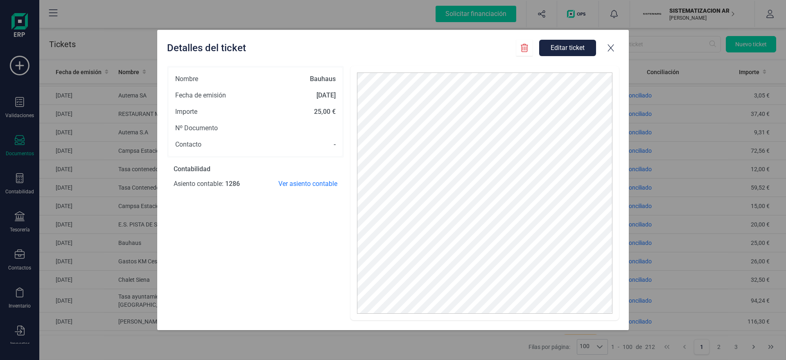
click at [573, 48] on button "Editar ticket" at bounding box center [567, 48] width 57 height 16
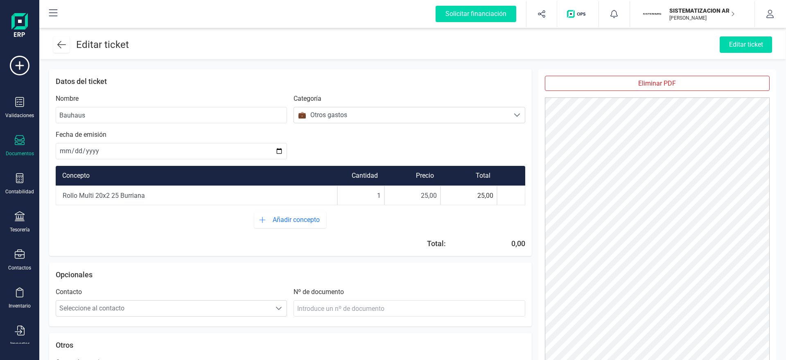
scroll to position [43, 0]
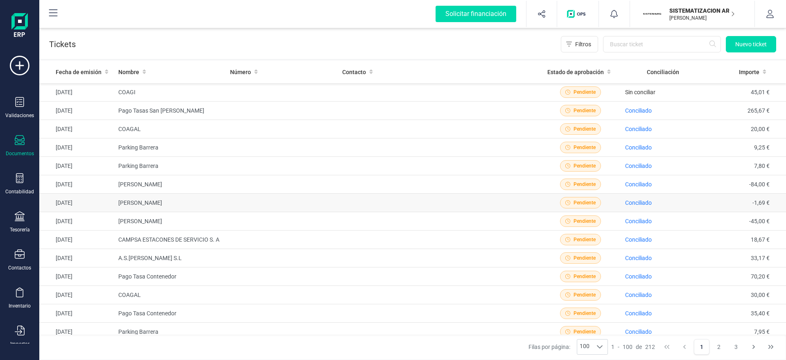
click at [272, 210] on td at bounding box center [283, 203] width 112 height 18
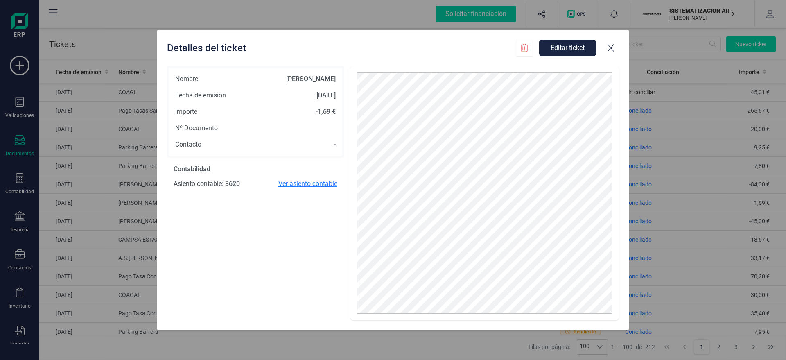
click at [304, 182] on span "Ver asiento contable" at bounding box center [307, 184] width 59 height 10
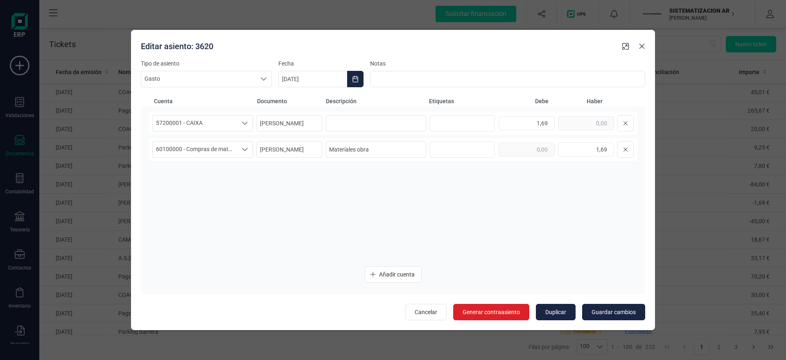
click at [642, 46] on icon "Close" at bounding box center [641, 46] width 7 height 7
